Goal: Task Accomplishment & Management: Use online tool/utility

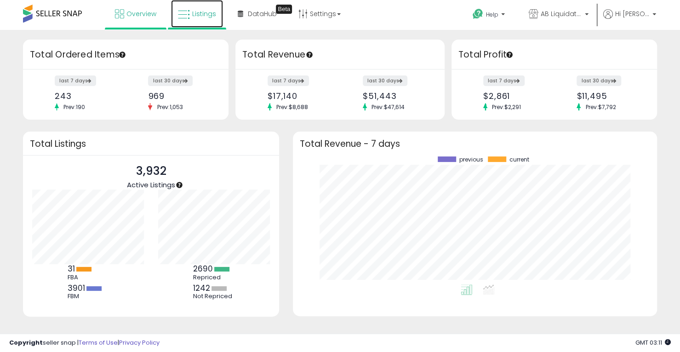
click at [208, 14] on span "Listings" at bounding box center [204, 13] width 24 height 9
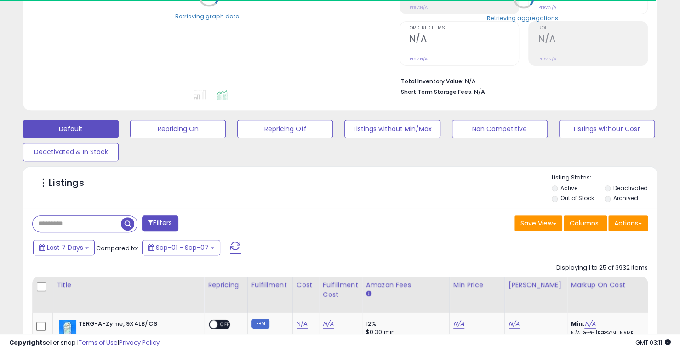
scroll to position [184, 0]
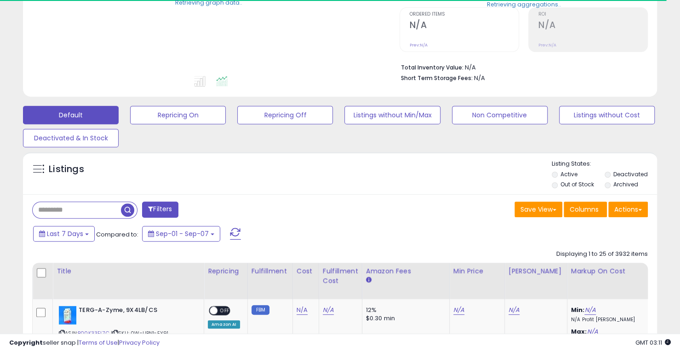
click at [91, 212] on input "text" at bounding box center [77, 210] width 88 height 16
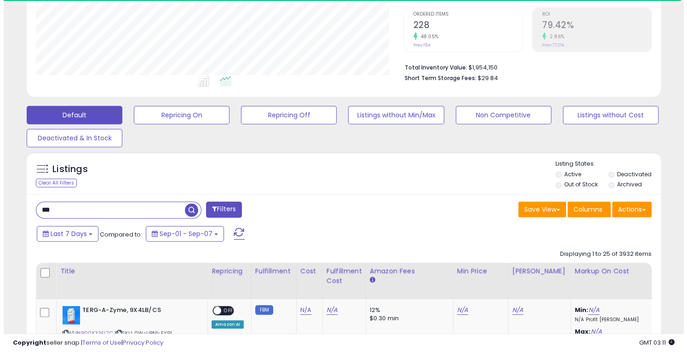
scroll to position [189, 367]
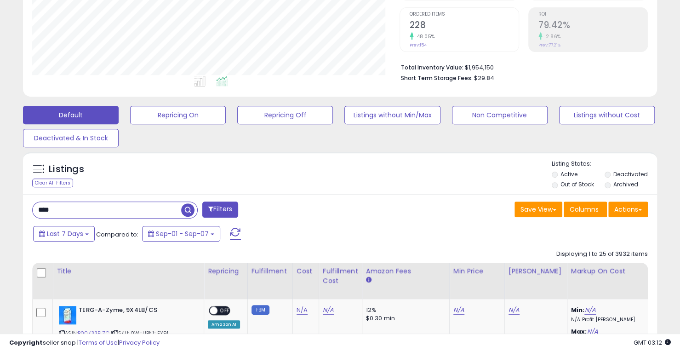
type input "****"
click at [185, 208] on span "button" at bounding box center [187, 209] width 13 height 13
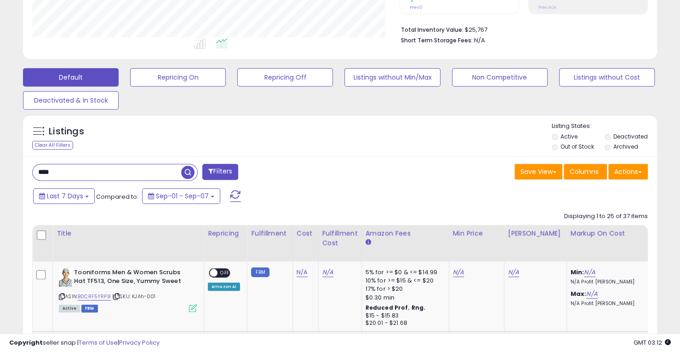
scroll to position [238, 0]
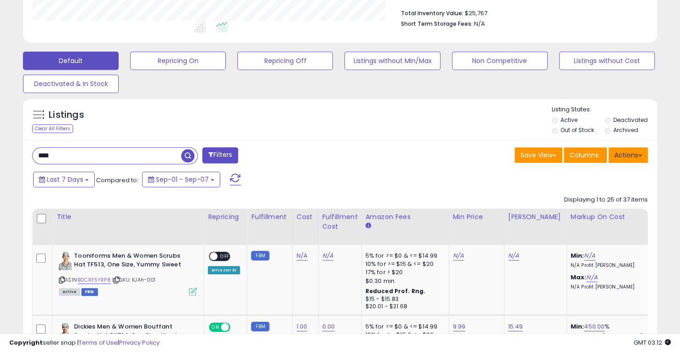
click at [644, 152] on button "Actions" at bounding box center [629, 155] width 40 height 16
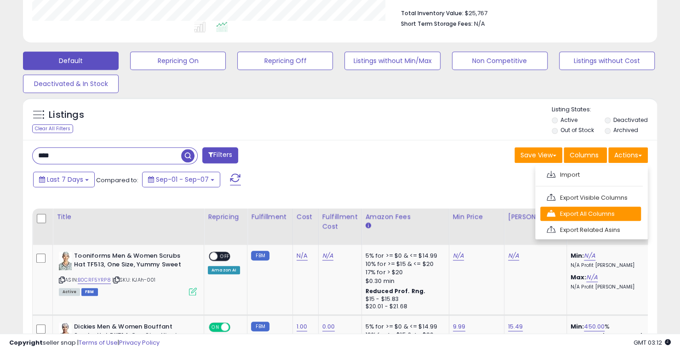
click at [590, 214] on link "Export All Columns" at bounding box center [591, 214] width 101 height 14
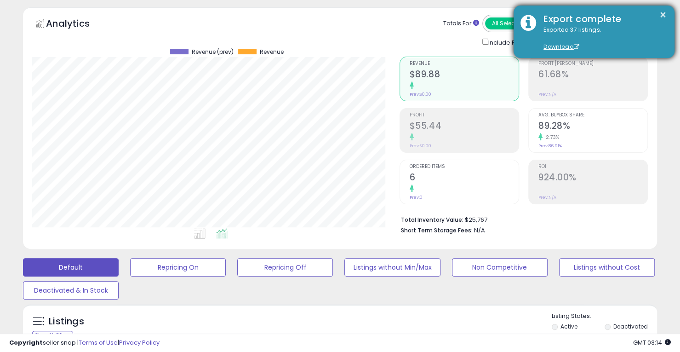
scroll to position [0, 0]
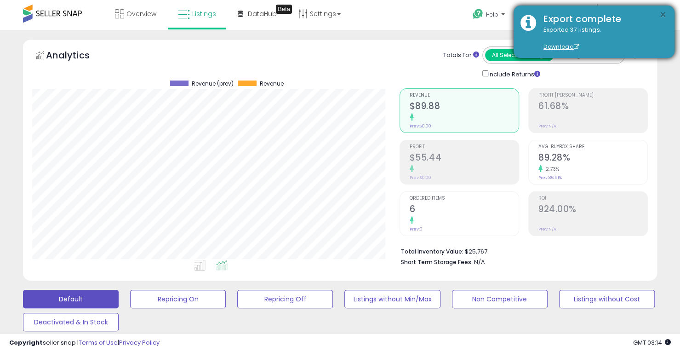
click at [665, 13] on button "×" at bounding box center [663, 15] width 7 height 12
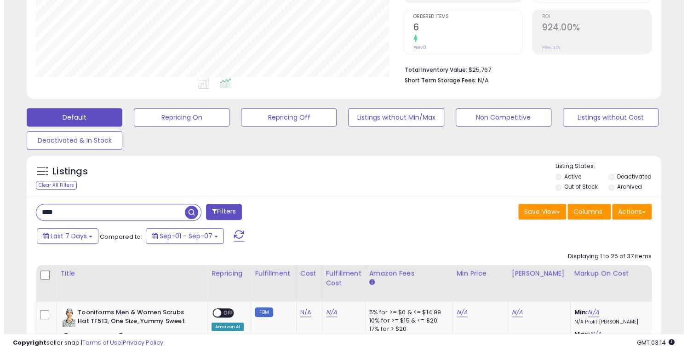
scroll to position [184, 0]
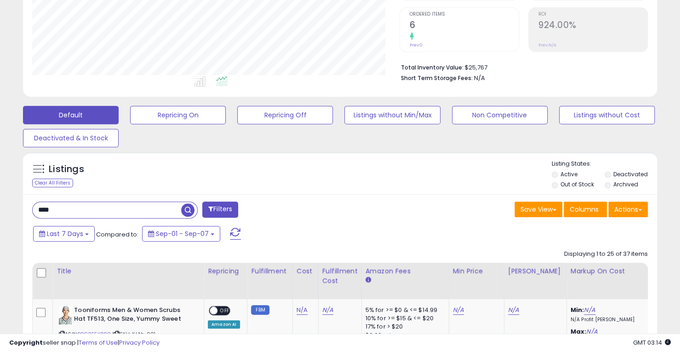
drag, startPoint x: 56, startPoint y: 208, endPoint x: 26, endPoint y: 216, distance: 30.9
click at [26, 216] on div "**** Filters" at bounding box center [182, 210] width 315 height 18
click at [641, 209] on span at bounding box center [641, 210] width 4 height 2
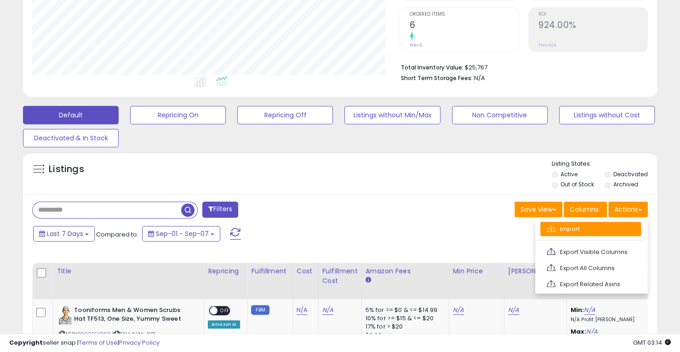
click at [599, 230] on link "Import" at bounding box center [591, 229] width 101 height 14
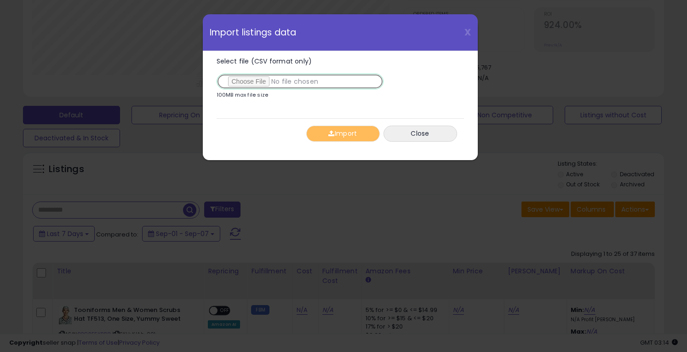
click at [257, 80] on input "Select file (CSV format only)" at bounding box center [300, 82] width 167 height 16
type input "**********"
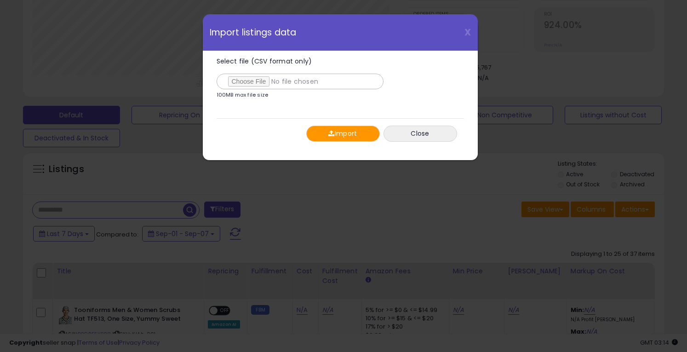
click at [350, 135] on button "Import" at bounding box center [343, 134] width 74 height 16
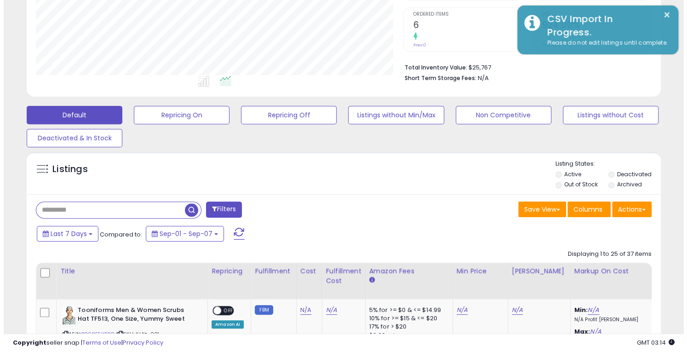
scroll to position [459847, 459668]
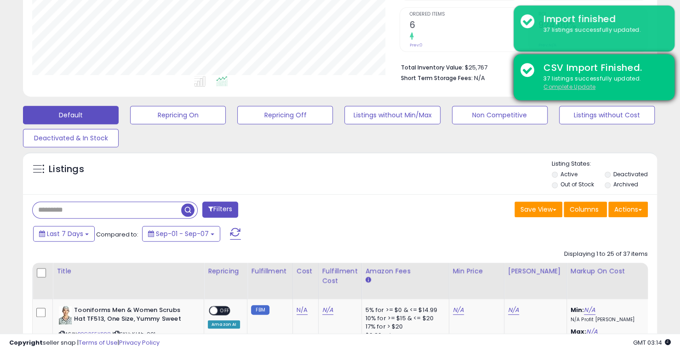
click at [587, 88] on u "Complete Update" at bounding box center [570, 87] width 52 height 8
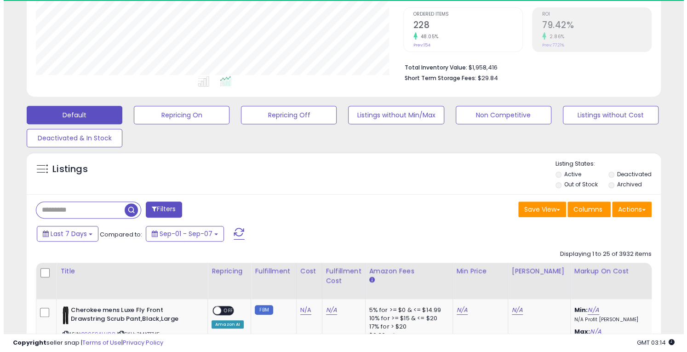
scroll to position [189, 367]
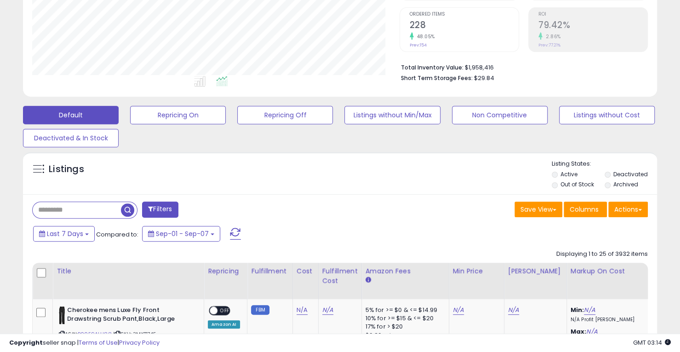
click at [97, 206] on input "text" at bounding box center [77, 210] width 88 height 16
type input "****"
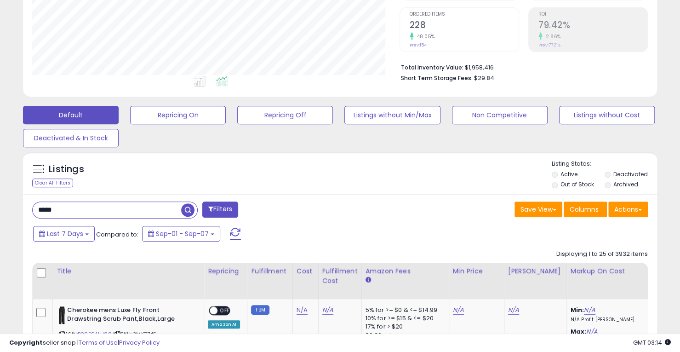
click at [190, 212] on span "button" at bounding box center [187, 209] width 13 height 13
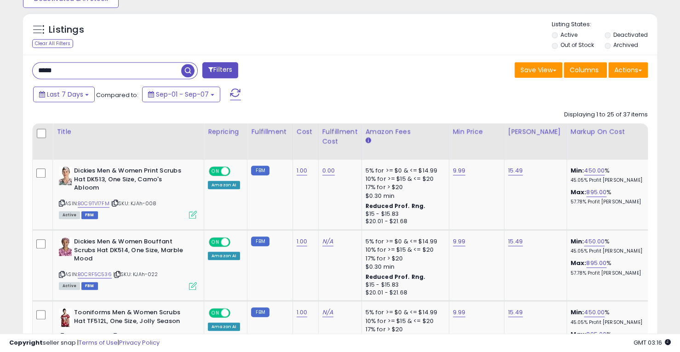
scroll to position [322, 0]
